Goal: Find specific page/section: Find specific page/section

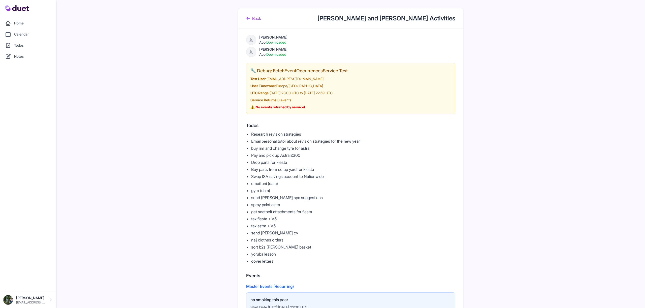
click at [248, 16] on icon at bounding box center [248, 18] width 4 height 4
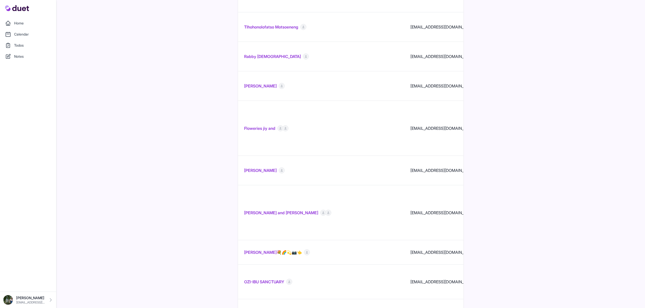
scroll to position [376, 0]
click at [293, 209] on link "Fallon Williams and Cassell King" at bounding box center [281, 212] width 74 height 6
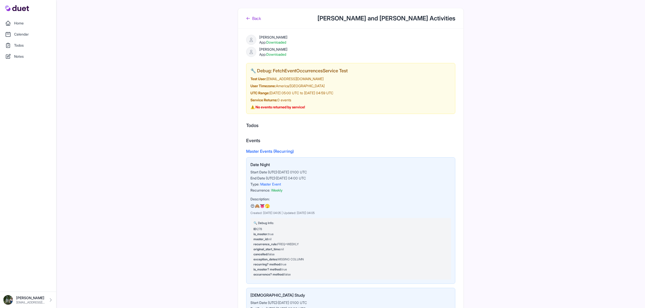
click at [259, 20] on link "Back" at bounding box center [253, 18] width 15 height 6
